Goal: Navigation & Orientation: Understand site structure

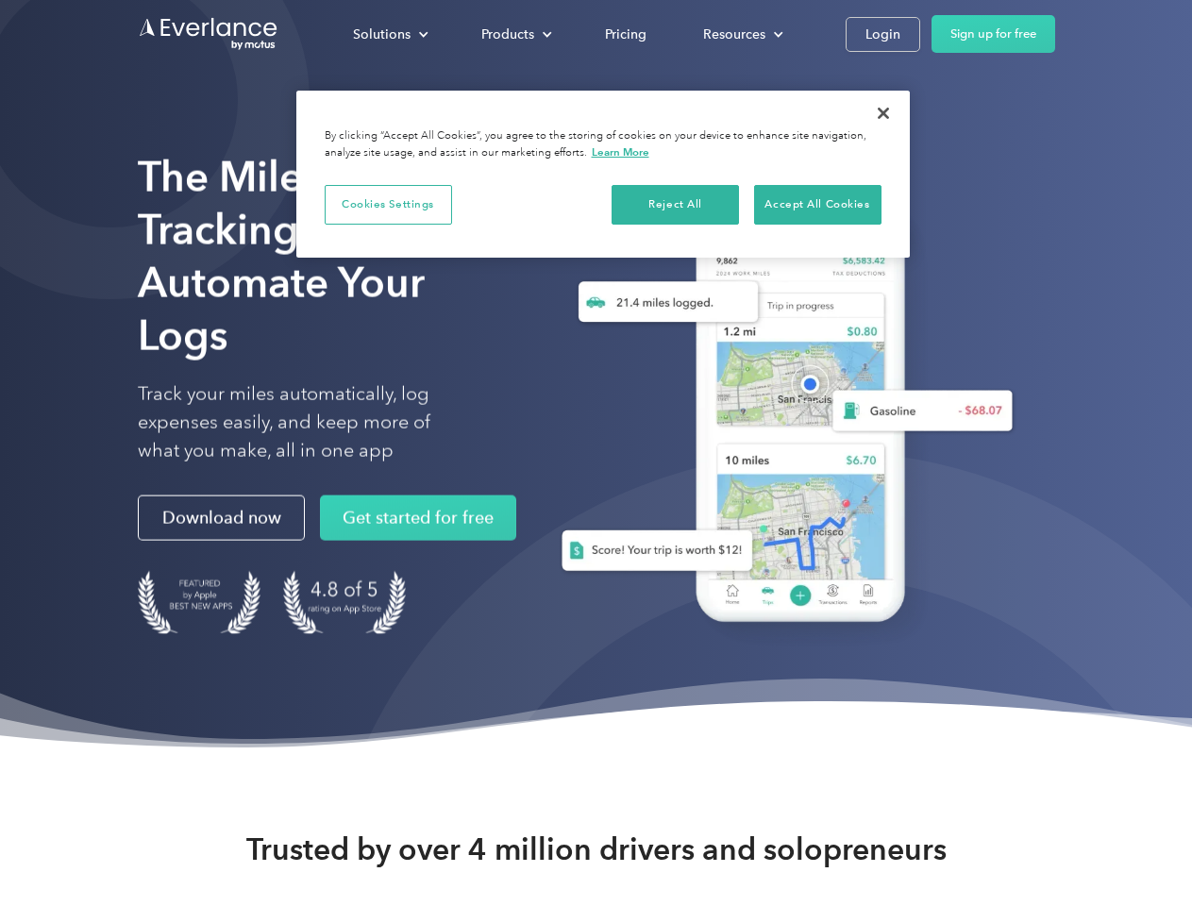
click at [390, 34] on div "Solutions" at bounding box center [382, 35] width 58 height 24
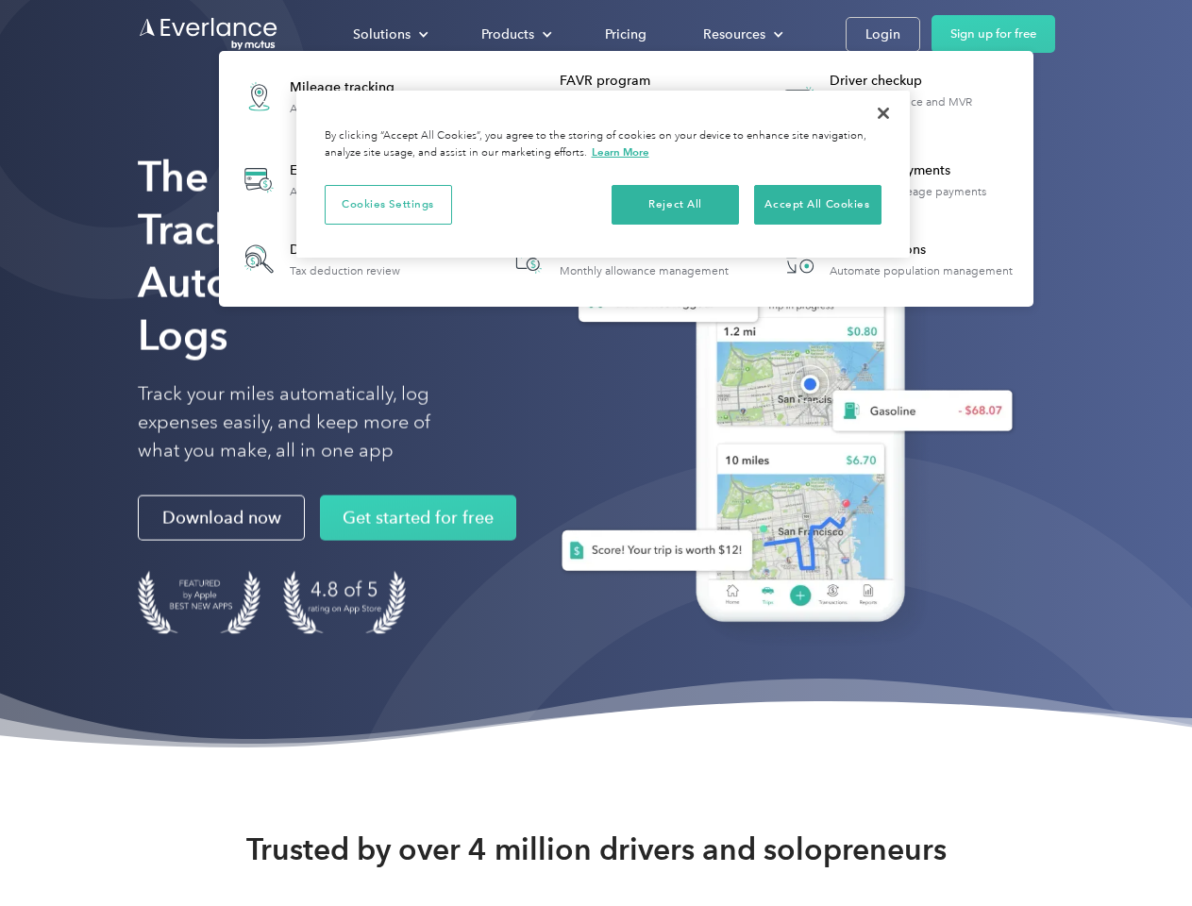
click at [514, 34] on div "Products" at bounding box center [507, 35] width 53 height 24
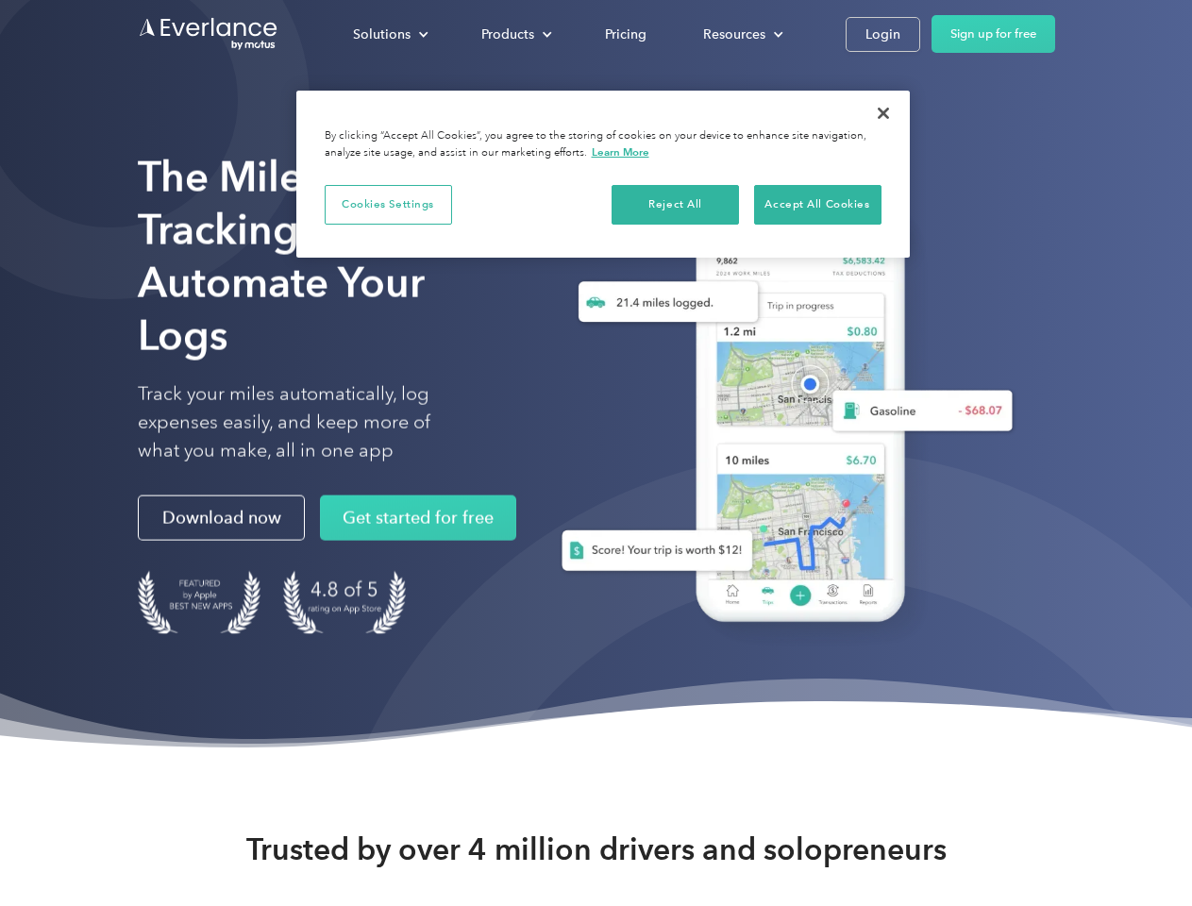
click at [741, 34] on div "Resources" at bounding box center [734, 35] width 62 height 24
click at [388, 204] on button "Cookies Settings" at bounding box center [388, 205] width 127 height 40
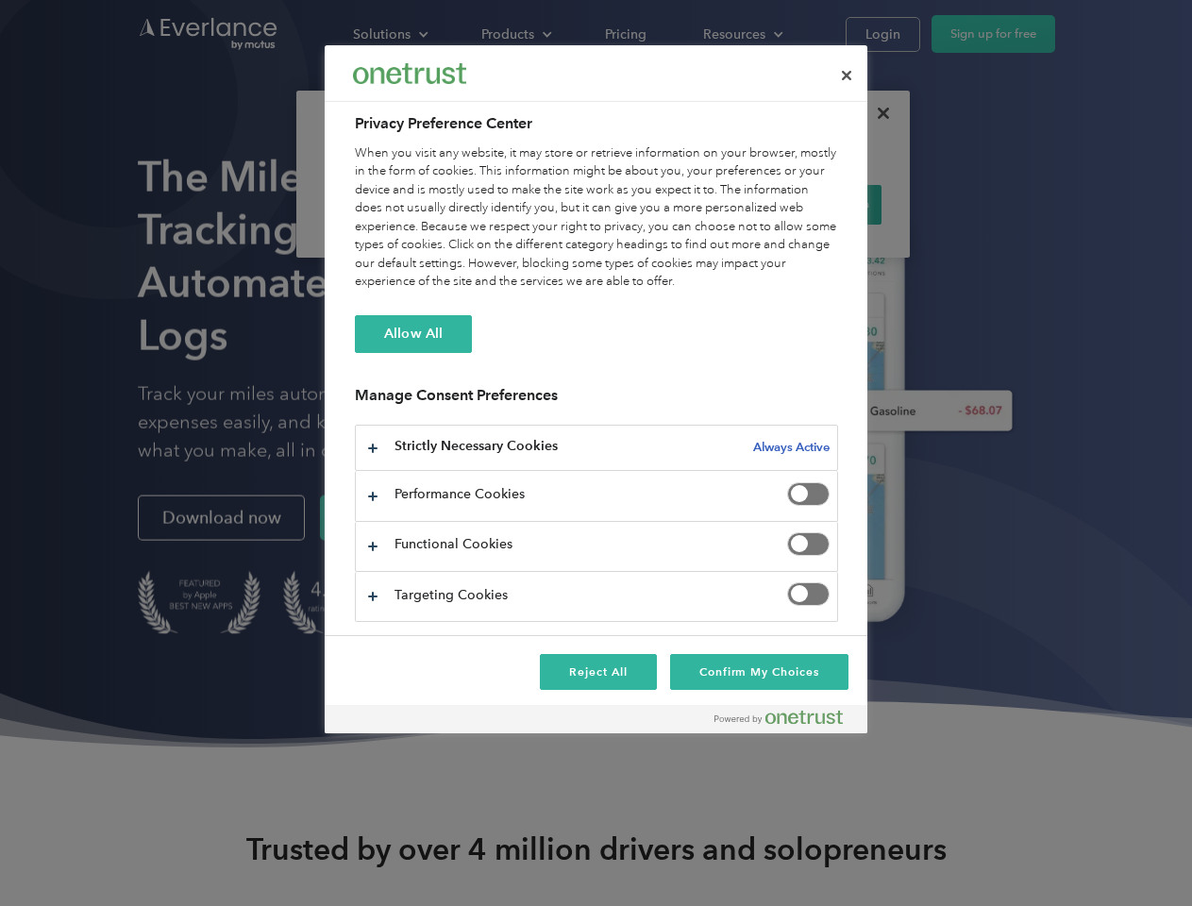
click at [676, 204] on div "When you visit any website, it may store or retrieve information on your browse…" at bounding box center [596, 217] width 483 height 147
click at [817, 204] on div "When you visit any website, it may store or retrieve information on your browse…" at bounding box center [596, 217] width 483 height 147
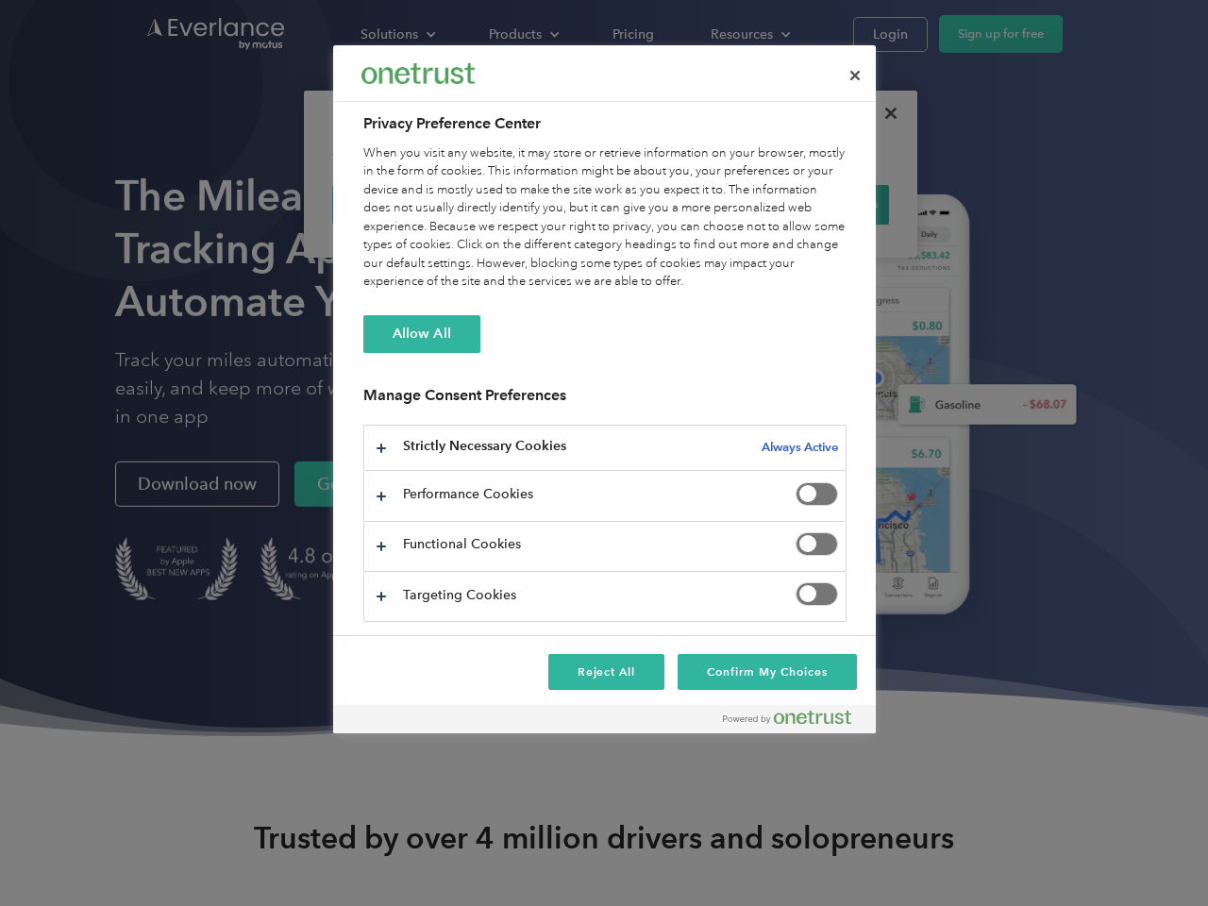
click at [883, 113] on div at bounding box center [604, 453] width 1208 height 906
